Goal: Information Seeking & Learning: Learn about a topic

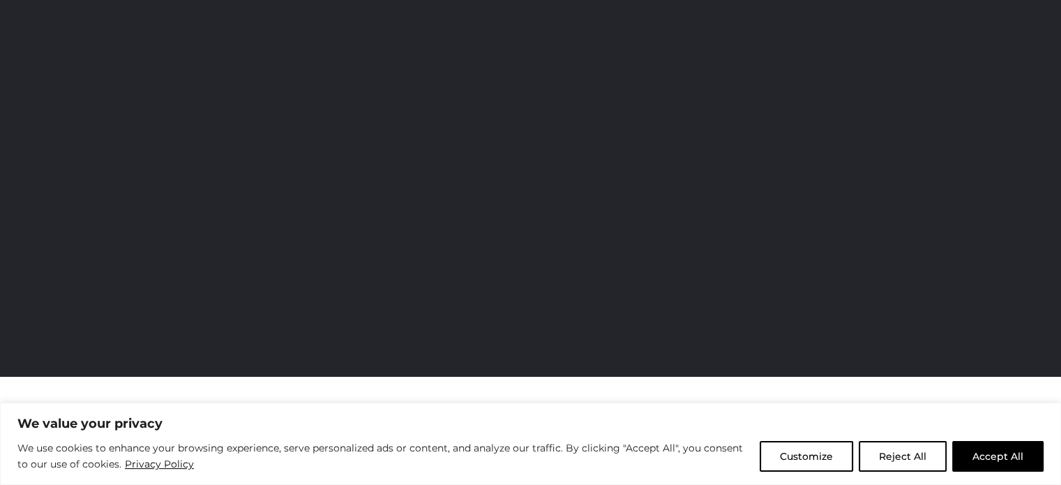
scroll to position [156, 0]
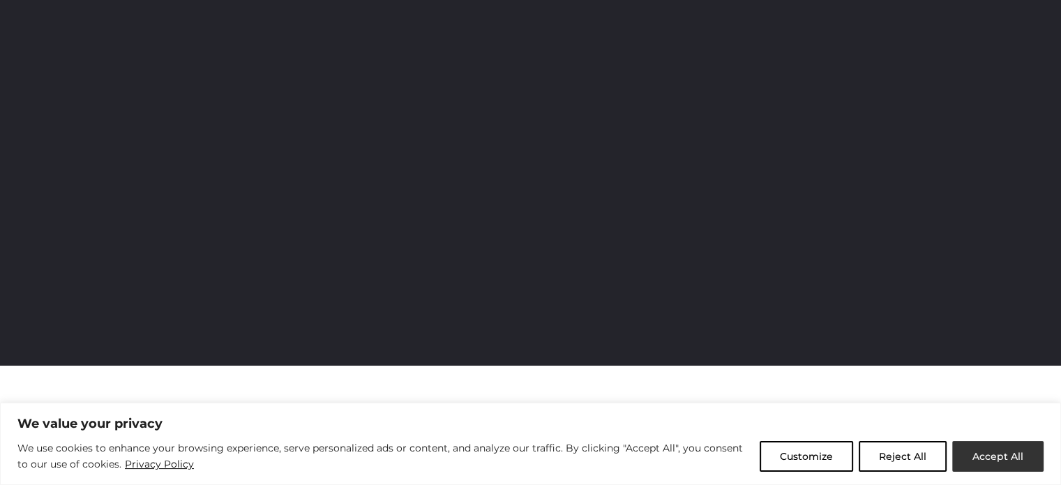
click at [997, 459] on button "Accept All" at bounding box center [997, 456] width 91 height 31
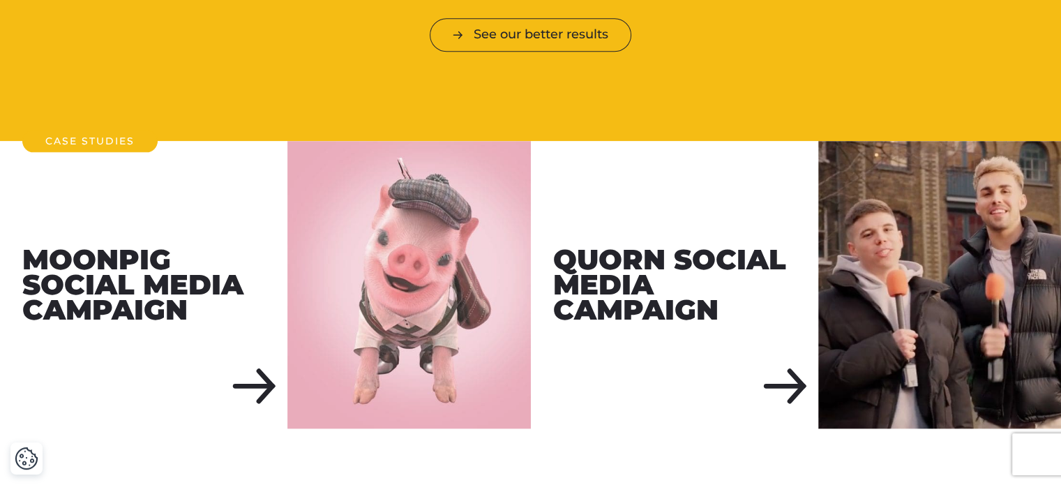
scroll to position [1599, 0]
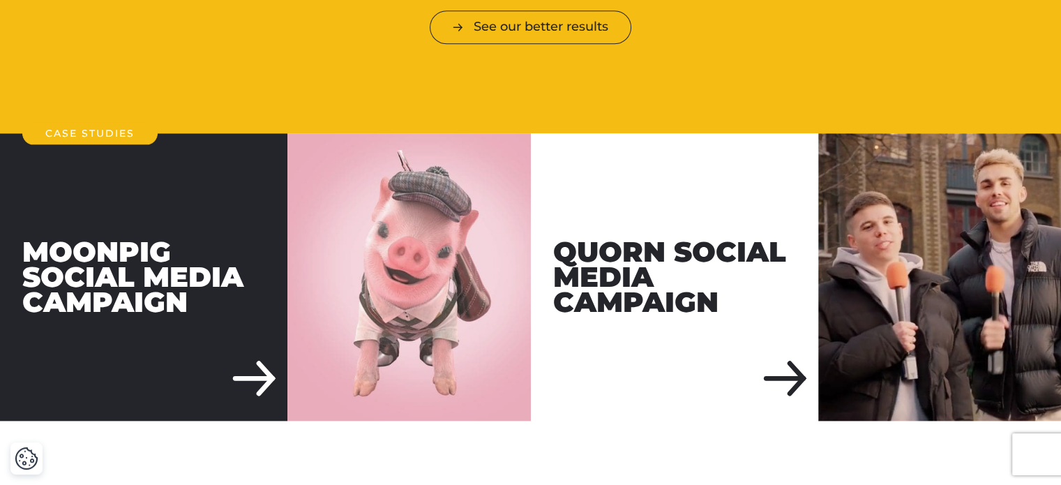
click at [273, 352] on div "Moonpig Social Media Campaign" at bounding box center [143, 276] width 287 height 287
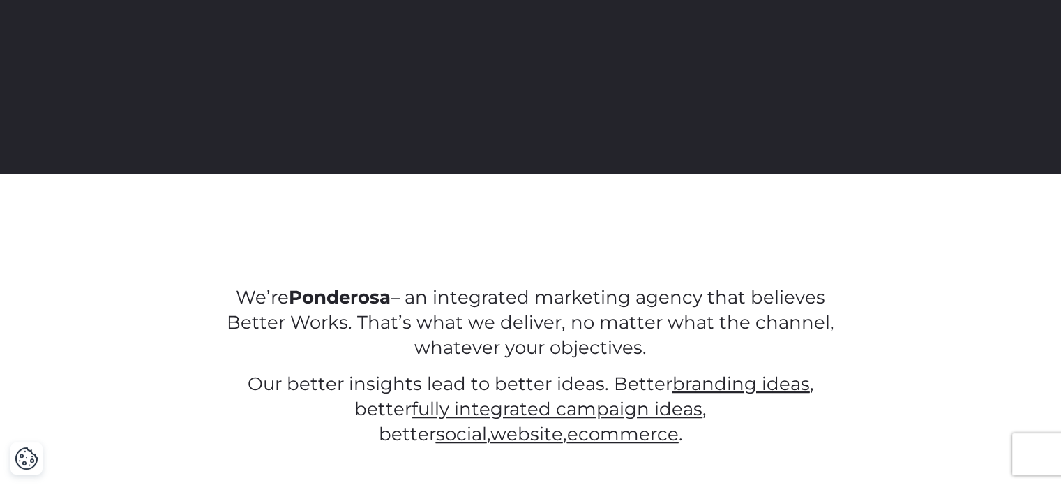
scroll to position [0, 0]
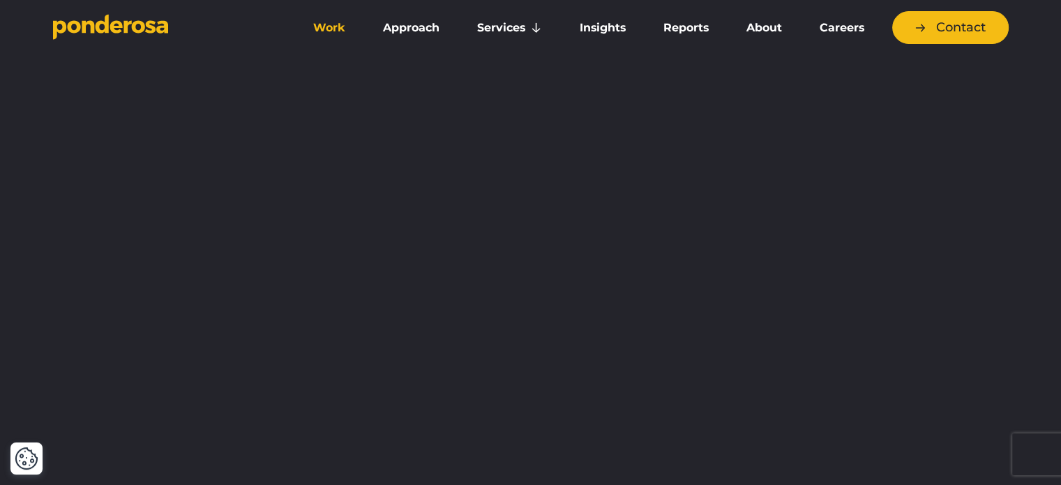
click at [327, 29] on link "Work" at bounding box center [329, 27] width 64 height 29
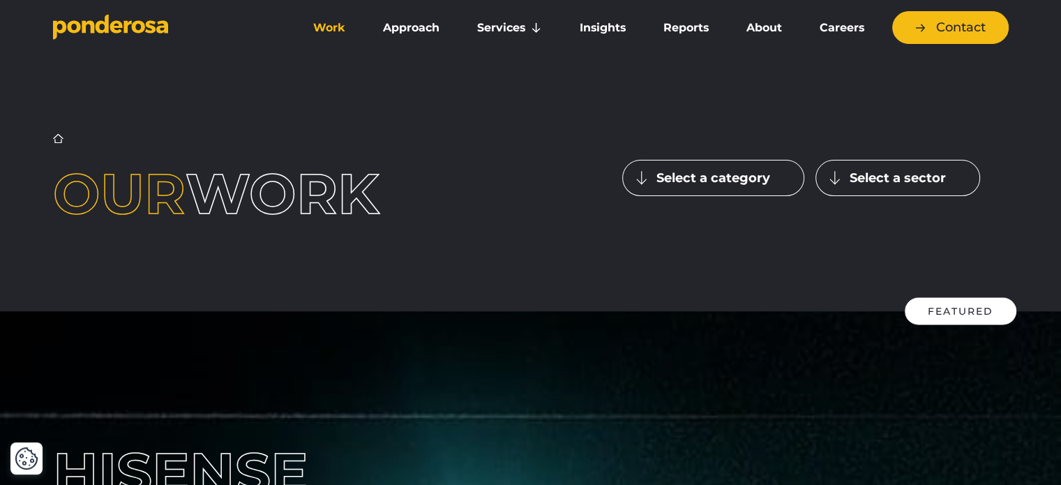
click at [714, 181] on button "Select a category" at bounding box center [713, 178] width 182 height 36
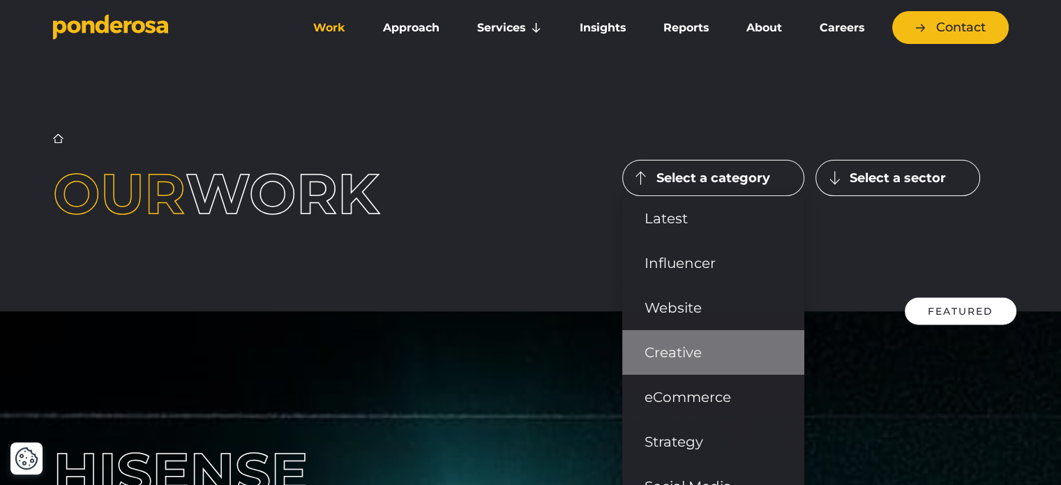
click at [700, 347] on link "Creative" at bounding box center [713, 352] width 182 height 45
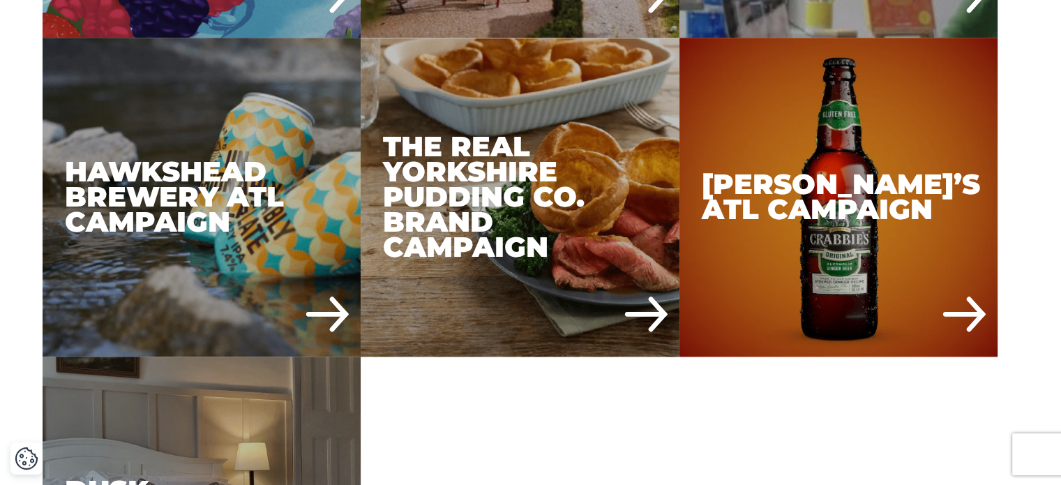
scroll to position [1641, 0]
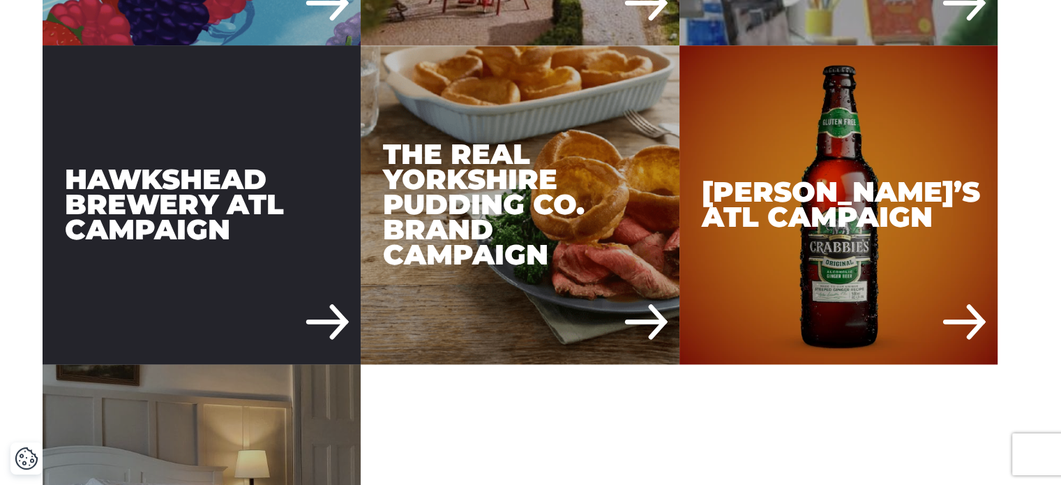
click at [333, 324] on div "Hawkshead Brewery ATL Campaign" at bounding box center [202, 204] width 319 height 319
